Goal: Browse casually

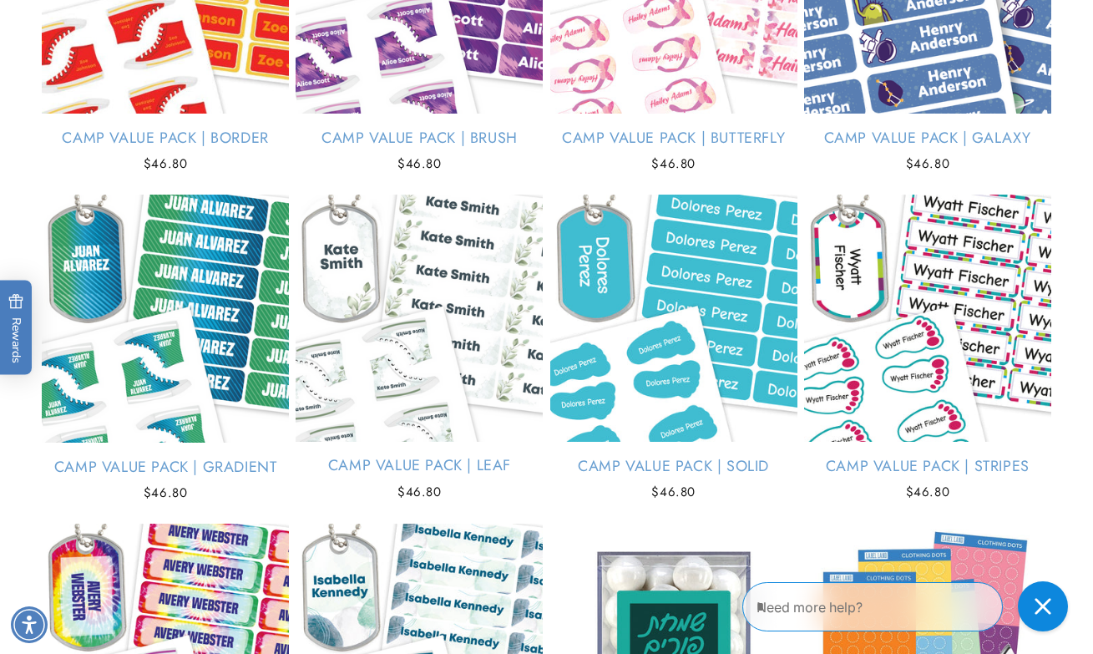
scroll to position [3486, 0]
